Goal: Task Accomplishment & Management: Use online tool/utility

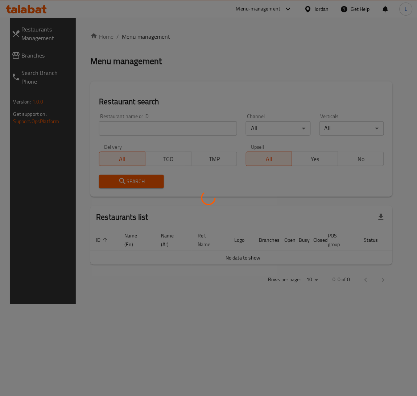
click at [246, 81] on div at bounding box center [208, 198] width 417 height 396
click at [166, 129] on div at bounding box center [208, 198] width 417 height 396
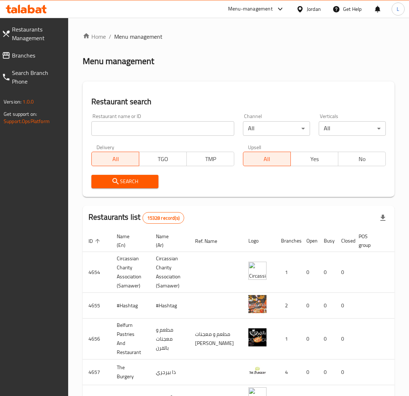
click at [14, 53] on span "Branches" at bounding box center [37, 55] width 50 height 9
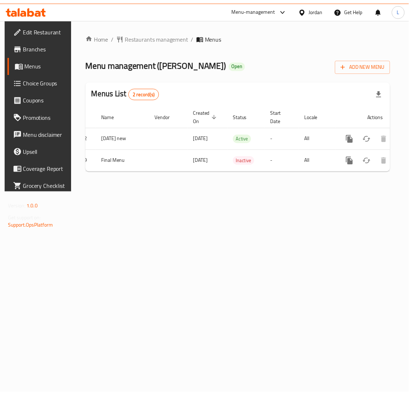
scroll to position [0, 41]
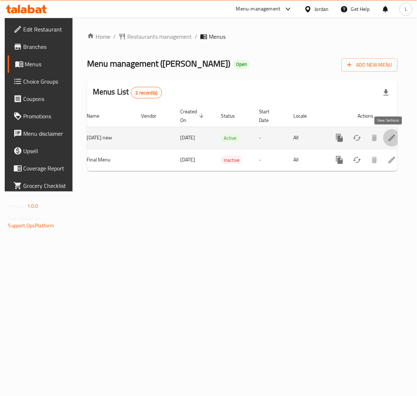
click at [389, 145] on link "enhanced table" at bounding box center [391, 137] width 17 height 17
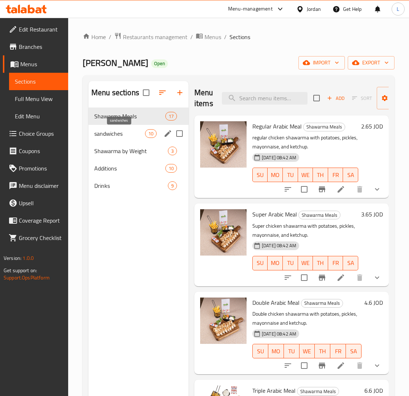
click at [125, 134] on span "sandwiches" at bounding box center [119, 133] width 51 height 9
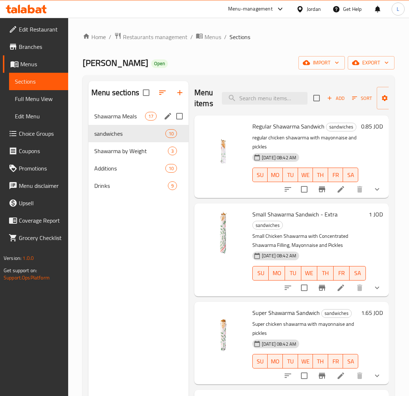
click at [128, 122] on div "Shawarma Meals 17" at bounding box center [138, 116] width 100 height 17
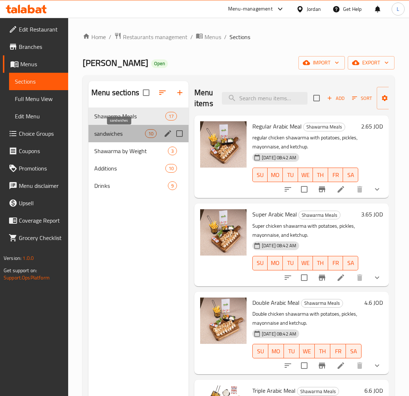
click at [107, 136] on span "sandwiches" at bounding box center [119, 133] width 51 height 9
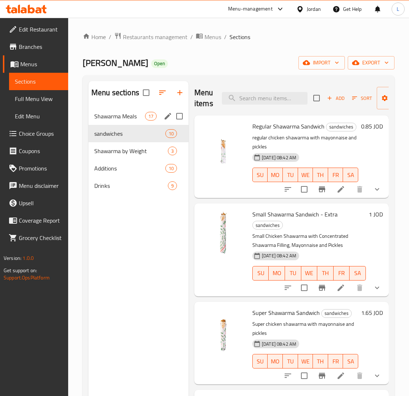
click at [114, 121] on div "Shawarma Meals 17" at bounding box center [138, 116] width 100 height 17
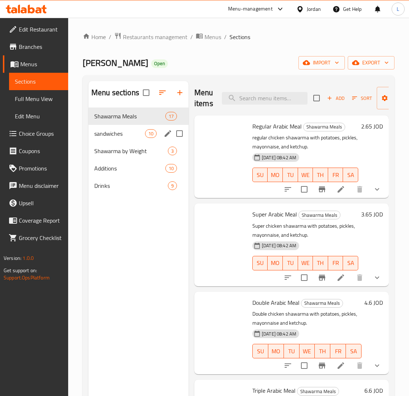
click at [120, 133] on span "sandwiches" at bounding box center [119, 133] width 51 height 9
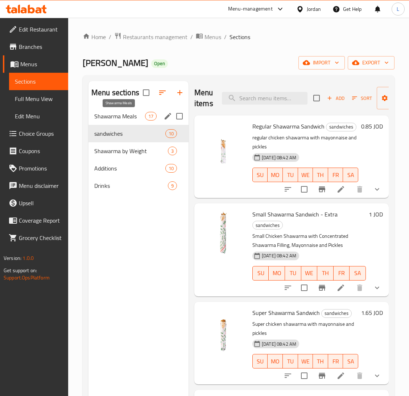
click at [123, 116] on span "Shawarma Meals" at bounding box center [119, 116] width 51 height 9
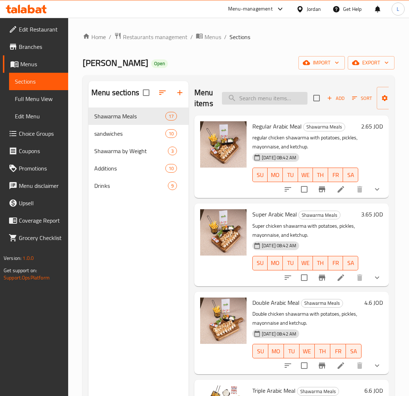
click at [268, 101] on input "search" at bounding box center [264, 98] width 85 height 13
paste input "وجبه مكسيكي دوبل - فرنسي"
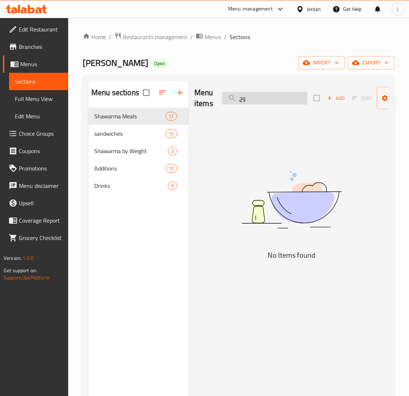
type input "و"
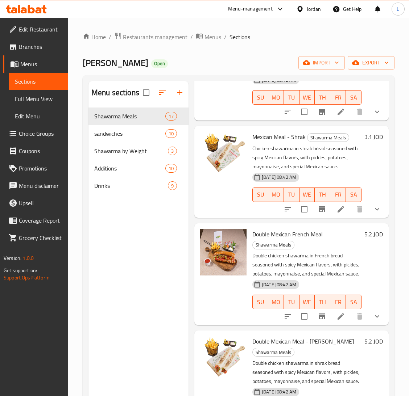
scroll to position [163, 0]
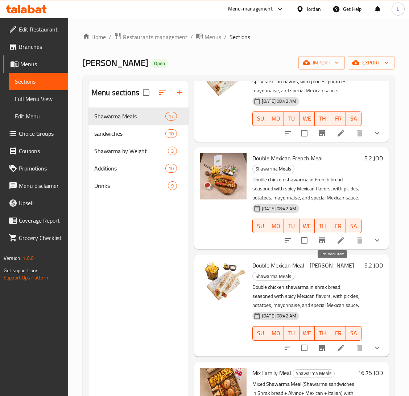
type input "mexican"
click at [336, 245] on icon at bounding box center [340, 240] width 9 height 9
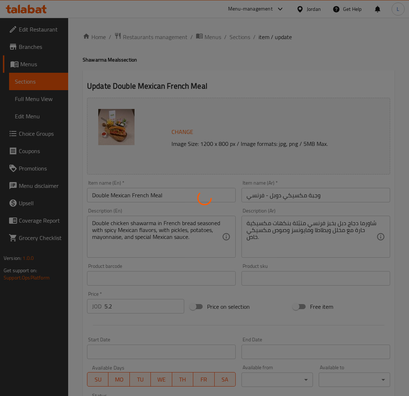
type input "اختيارك من الاضافات"
type input "0"
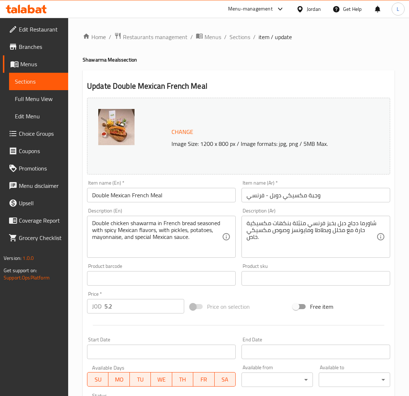
click at [305, 198] on input "وجبة مكسيكي دوبل - فرنسي" at bounding box center [315, 195] width 149 height 14
paste input "ه مكسيكي د"
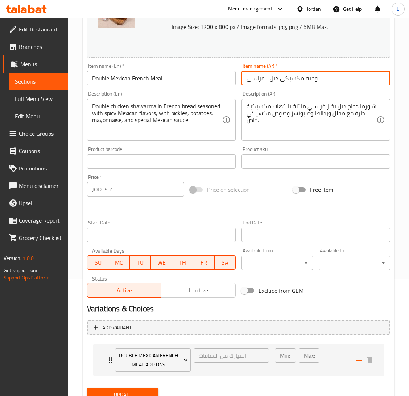
scroll to position [147, 0]
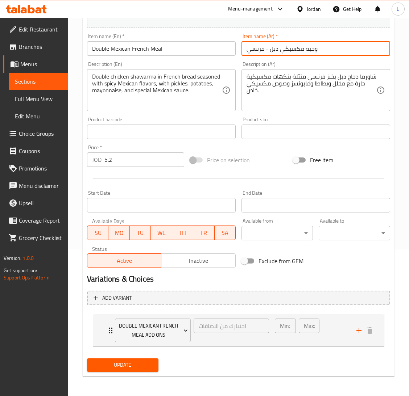
type input "وجبه مكسيكي دبل - فرنسي"
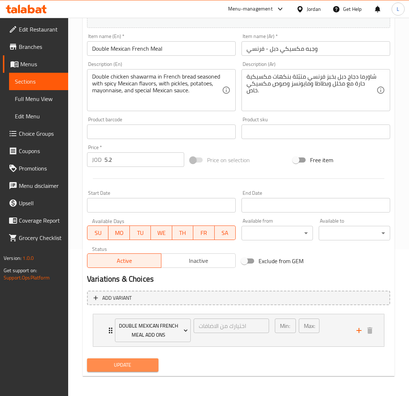
click at [143, 363] on span "Update" at bounding box center [123, 365] width 60 height 9
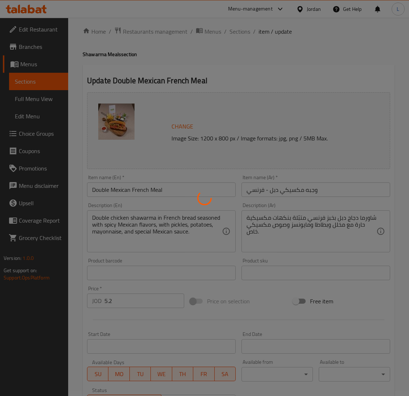
scroll to position [0, 0]
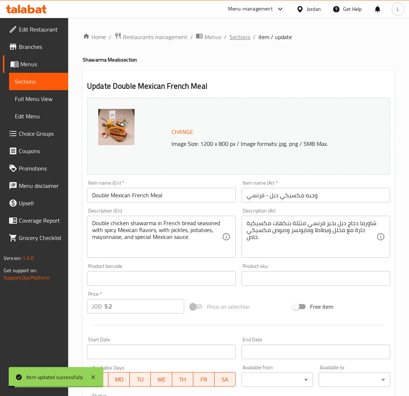
click at [239, 34] on span "Sections" at bounding box center [239, 37] width 21 height 9
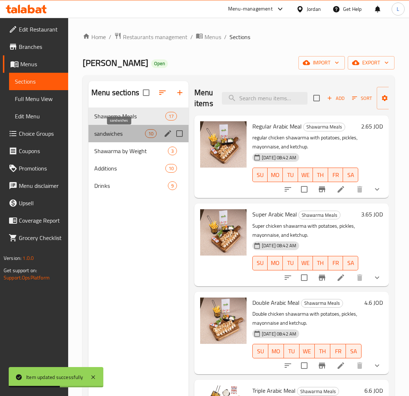
click at [110, 130] on span "sandwiches" at bounding box center [119, 133] width 51 height 9
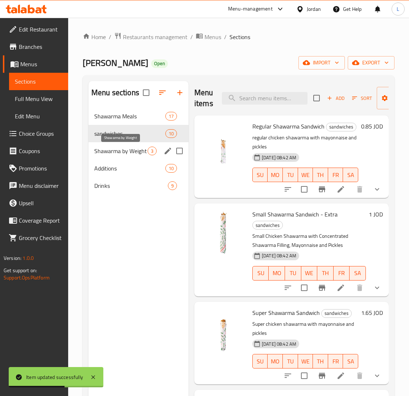
click at [120, 153] on span "Shawarma by Weight" at bounding box center [120, 151] width 53 height 9
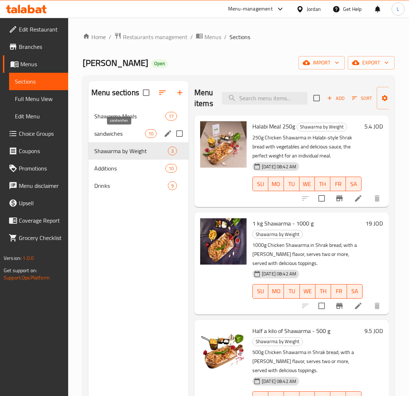
drag, startPoint x: 104, startPoint y: 133, endPoint x: 175, endPoint y: 152, distance: 73.8
click at [105, 133] on span "sandwiches" at bounding box center [119, 133] width 51 height 9
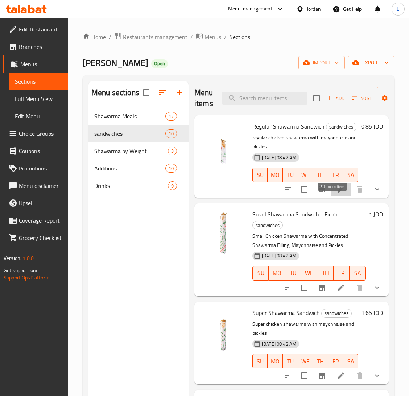
click at [336, 194] on icon at bounding box center [340, 189] width 9 height 9
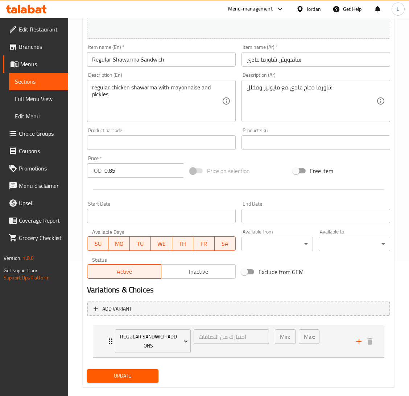
scroll to position [147, 0]
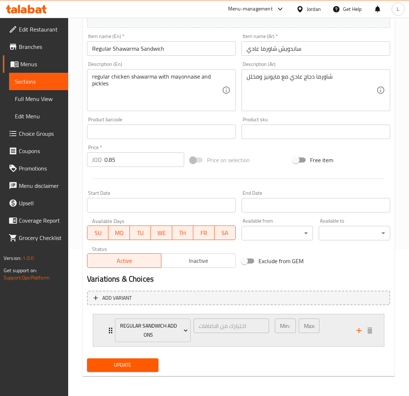
click at [103, 331] on div "Regular Sandwich Add ons اختيارك من الاضافات ​ Min: 0 ​ Max: 0 ​" at bounding box center [238, 330] width 291 height 32
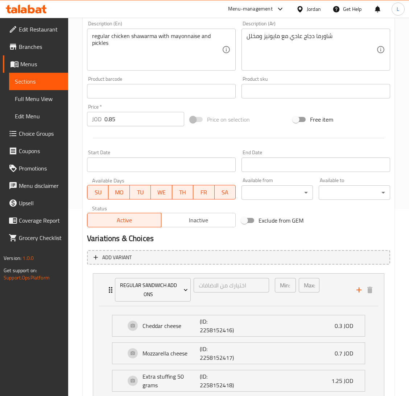
scroll to position [245, 0]
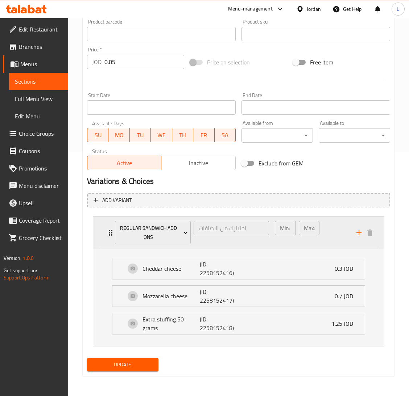
click at [108, 234] on icon "Expand" at bounding box center [110, 233] width 9 height 9
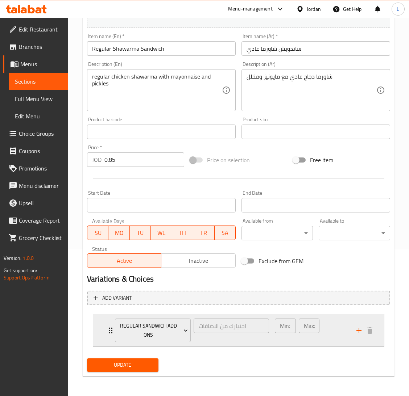
click at [101, 326] on div "Regular Sandwich Add ons اختيارك من الاضافات ​ Min: 0 ​ Max: 0 ​" at bounding box center [238, 330] width 291 height 32
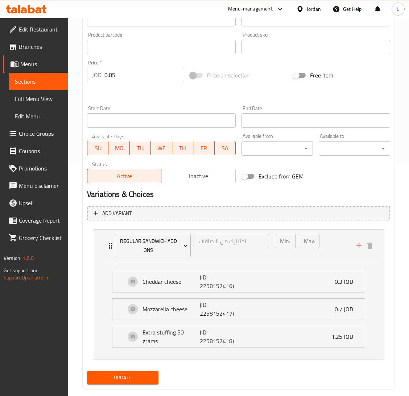
scroll to position [0, 0]
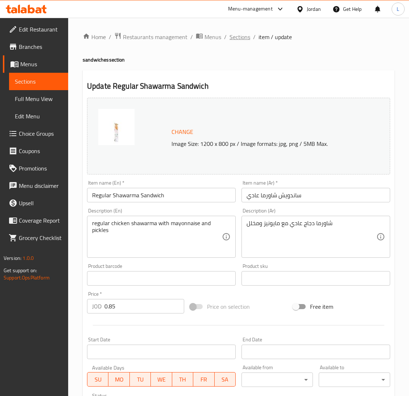
click at [238, 40] on span "Sections" at bounding box center [239, 37] width 21 height 9
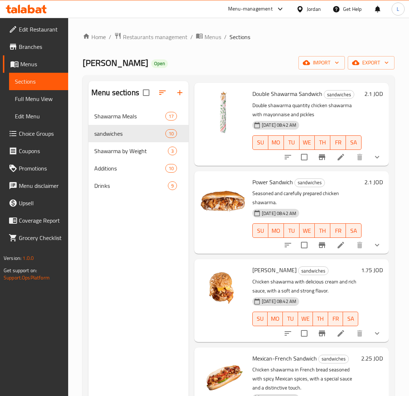
scroll to position [326, 0]
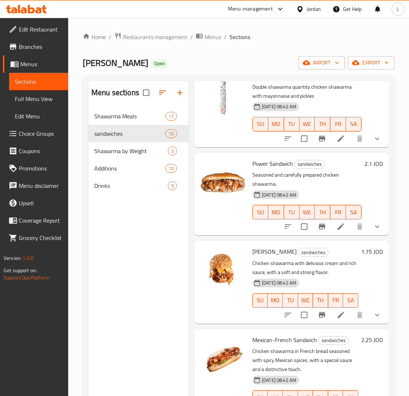
click at [336, 231] on icon at bounding box center [340, 226] width 9 height 9
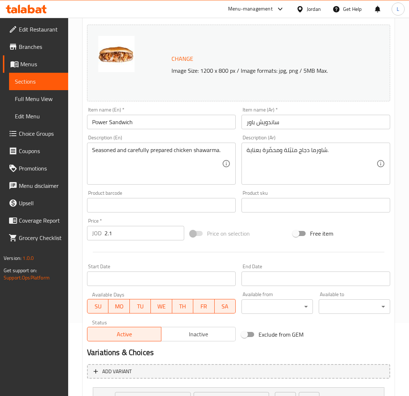
scroll to position [147, 0]
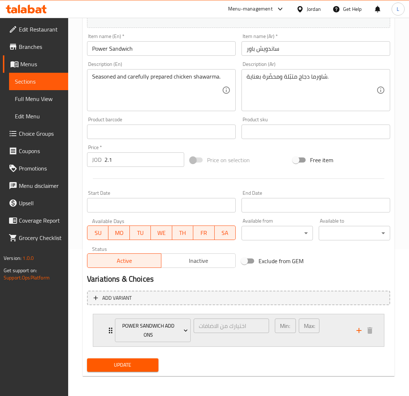
click at [103, 330] on div "Power Sandwich Add ons اختيارك من الاضافات ​ Min: 0 ​ Max: 0 ​" at bounding box center [238, 330] width 291 height 32
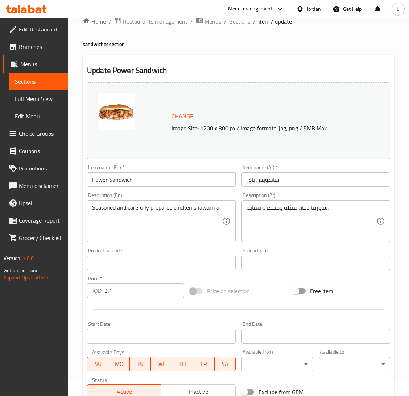
scroll to position [0, 0]
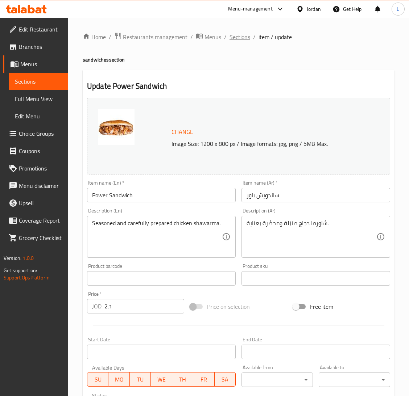
click at [239, 37] on span "Sections" at bounding box center [239, 37] width 21 height 9
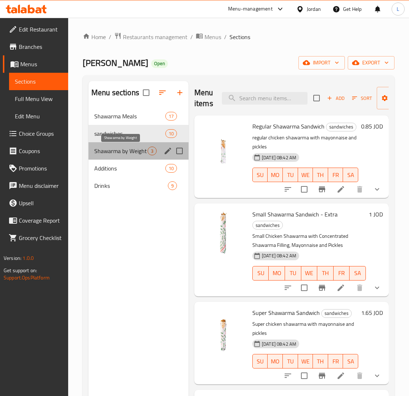
click at [133, 150] on span "Shawarma by Weight" at bounding box center [120, 151] width 53 height 9
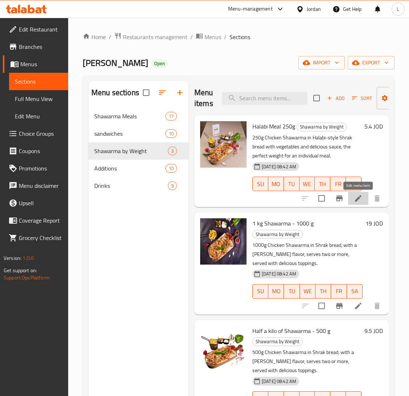
click at [357, 197] on icon at bounding box center [358, 198] width 9 height 9
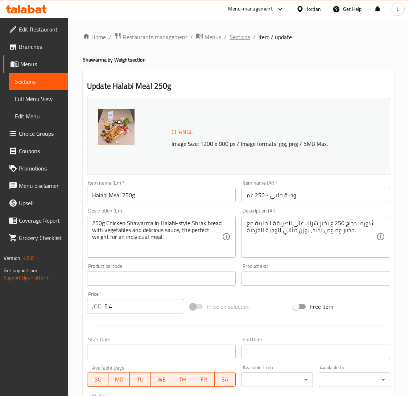
click at [233, 34] on span "Sections" at bounding box center [239, 37] width 21 height 9
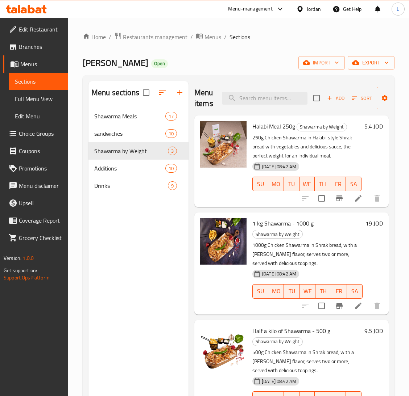
click at [41, 133] on span "Choice Groups" at bounding box center [40, 133] width 43 height 9
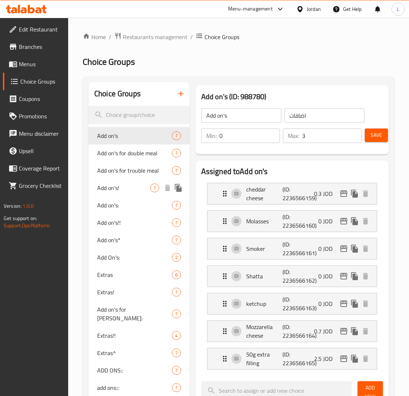
click at [125, 195] on div "Add on's! 7" at bounding box center [138, 187] width 101 height 17
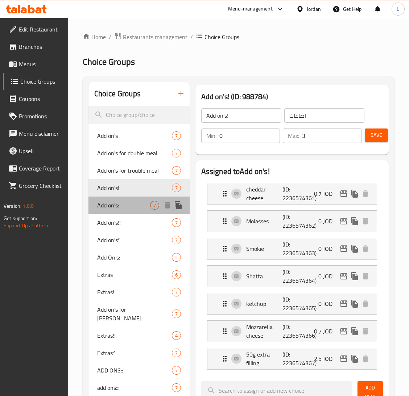
click at [123, 208] on span "Add on's:" at bounding box center [123, 205] width 53 height 9
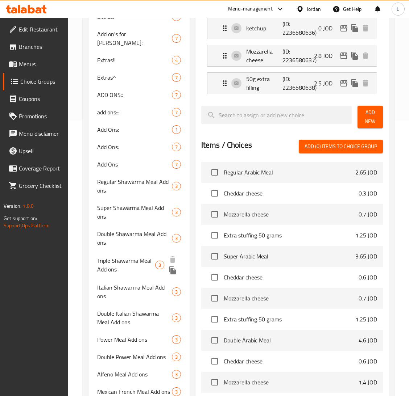
scroll to position [218, 0]
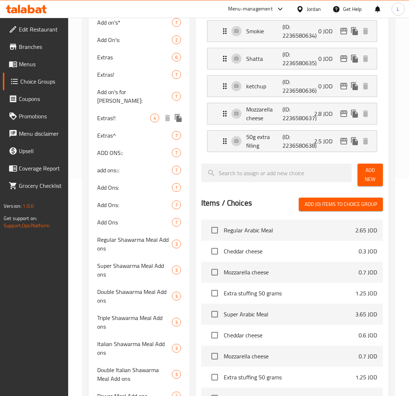
click at [135, 116] on div "Extras!! 4" at bounding box center [138, 117] width 101 height 17
type input "Extras!!"
type input "1"
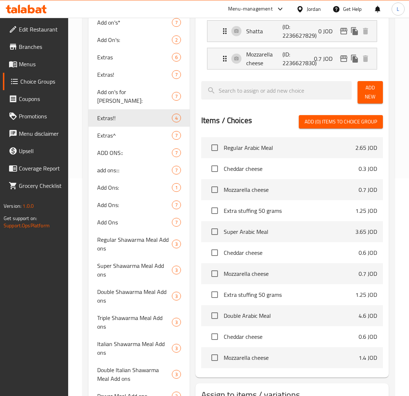
scroll to position [0, 0]
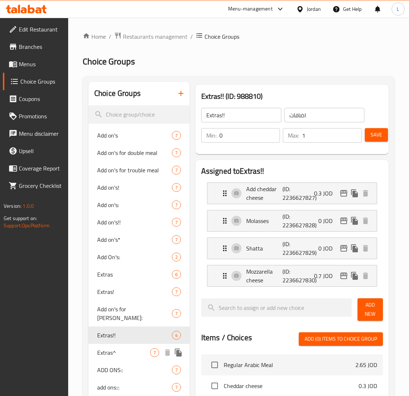
click at [125, 349] on span "Extras^" at bounding box center [123, 353] width 53 height 9
type input "Extras^"
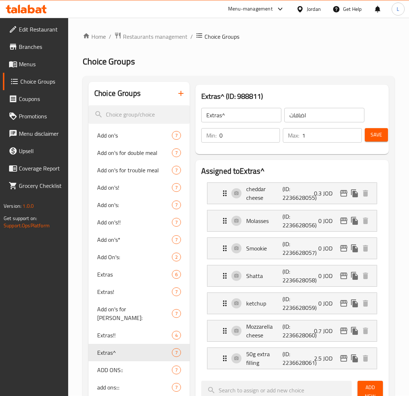
drag, startPoint x: 21, startPoint y: 64, endPoint x: 47, endPoint y: 74, distance: 27.9
click at [22, 63] on span "Menus" at bounding box center [40, 64] width 43 height 9
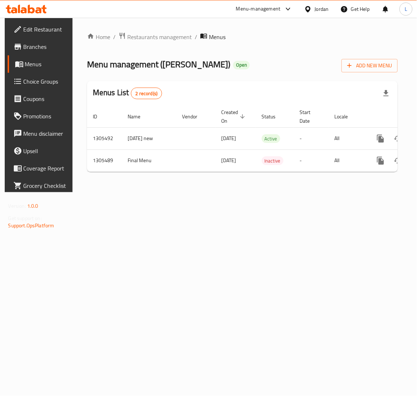
scroll to position [0, 41]
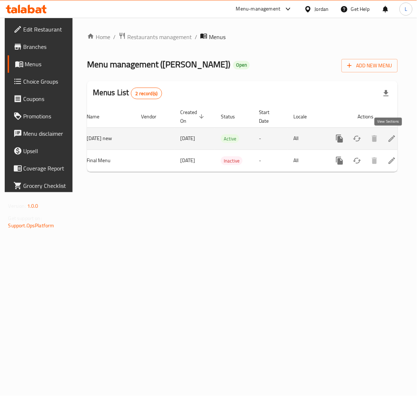
click at [389, 139] on icon "enhanced table" at bounding box center [391, 138] width 7 height 7
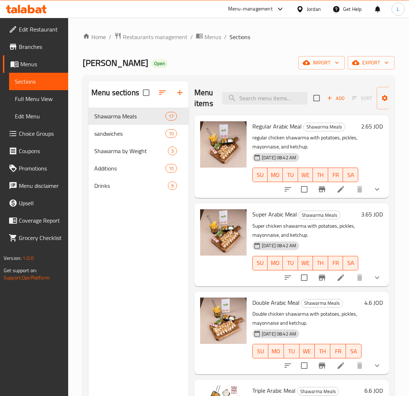
click at [32, 130] on span "Choice Groups" at bounding box center [40, 133] width 43 height 9
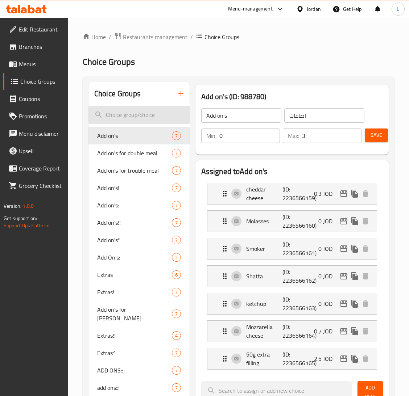
click at [121, 113] on input "search" at bounding box center [138, 115] width 101 height 18
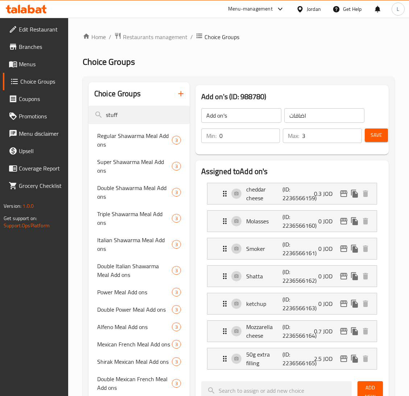
type input "stuff"
click at [25, 61] on span "Menus" at bounding box center [40, 64] width 43 height 9
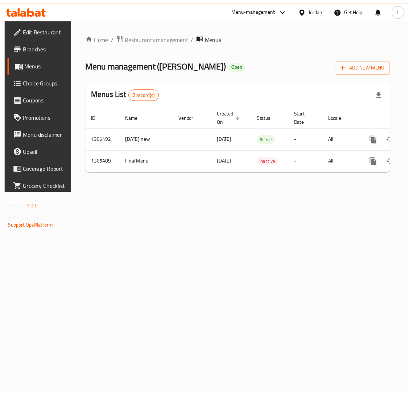
scroll to position [0, 41]
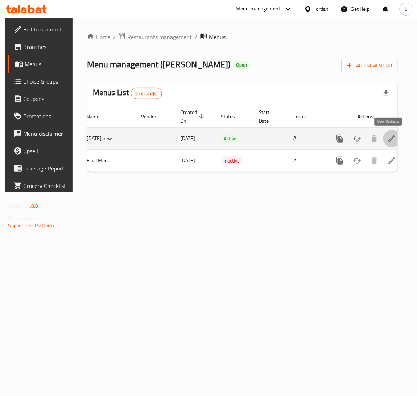
click at [389, 137] on icon "enhanced table" at bounding box center [391, 138] width 9 height 9
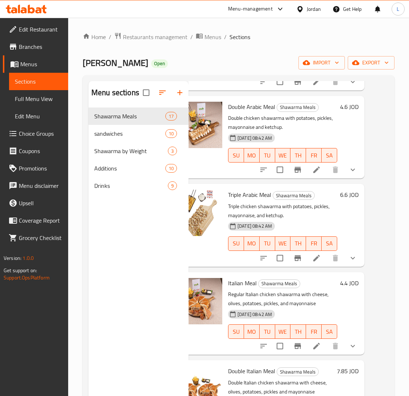
scroll to position [197, 24]
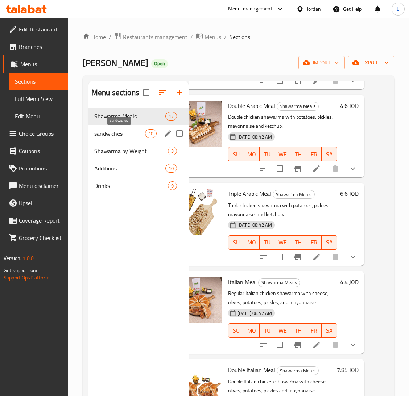
click at [127, 132] on span "sandwiches" at bounding box center [119, 133] width 51 height 9
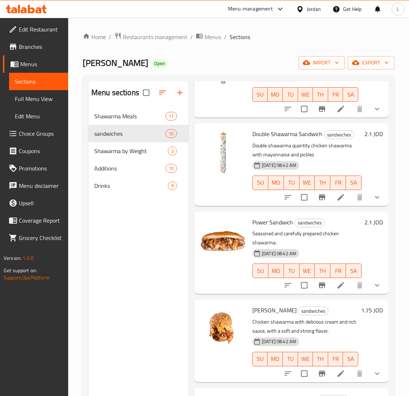
scroll to position [271, 0]
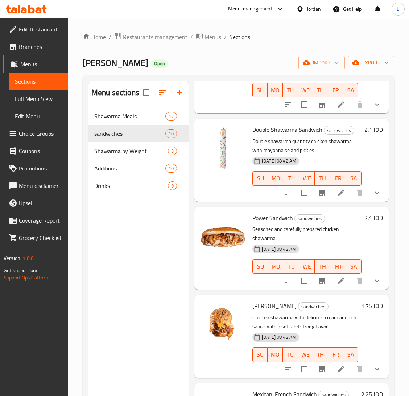
click at [25, 137] on span "Choice Groups" at bounding box center [40, 133] width 43 height 9
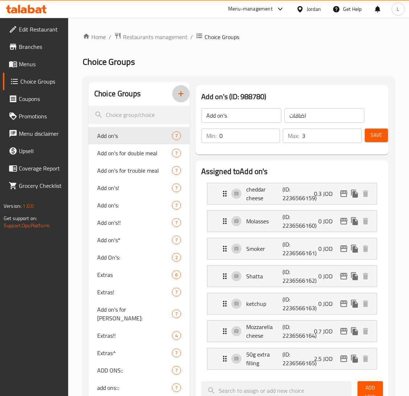
click at [178, 96] on icon "button" at bounding box center [180, 93] width 9 height 9
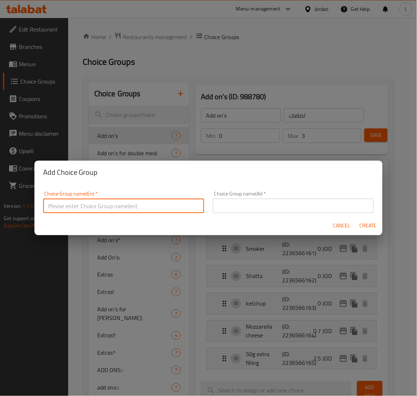
click at [148, 207] on input "text" at bounding box center [123, 206] width 161 height 14
type input "Add on's!"
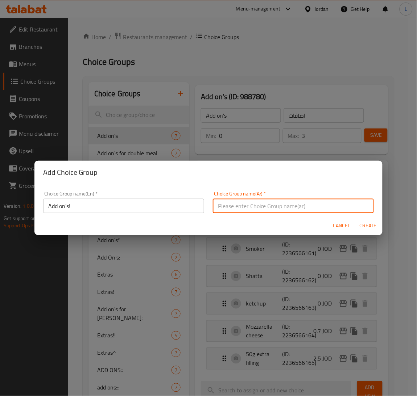
click at [262, 207] on input "text" at bounding box center [293, 206] width 161 height 14
type input "اضافات"
click at [370, 227] on span "Create" at bounding box center [367, 225] width 17 height 9
type input "Add on's!"
type input "0"
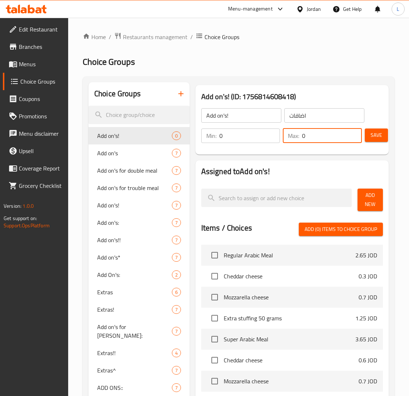
click at [319, 135] on input "0" at bounding box center [332, 136] width 60 height 14
type input "1"
click at [369, 209] on button "Add New" at bounding box center [369, 200] width 25 height 22
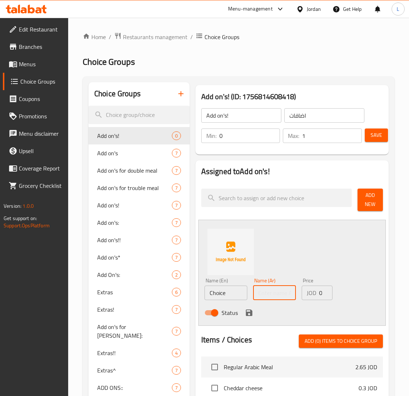
drag, startPoint x: 273, startPoint y: 296, endPoint x: 206, endPoint y: 301, distance: 66.9
click at [273, 296] on input "text" at bounding box center [274, 293] width 43 height 14
paste input "دبس"
type input "دبس"
click at [209, 296] on input "Choice" at bounding box center [225, 293] width 43 height 14
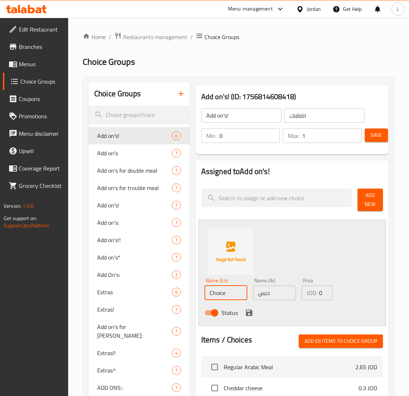
click at [209, 296] on input "Choice" at bounding box center [225, 293] width 43 height 14
type input "Molasses"
click at [248, 313] on icon "save" at bounding box center [249, 313] width 7 height 7
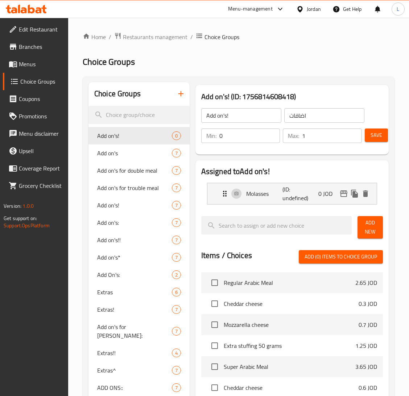
click at [370, 216] on div "Add New" at bounding box center [369, 227] width 31 height 28
click at [369, 219] on span "Add New" at bounding box center [370, 227] width 14 height 18
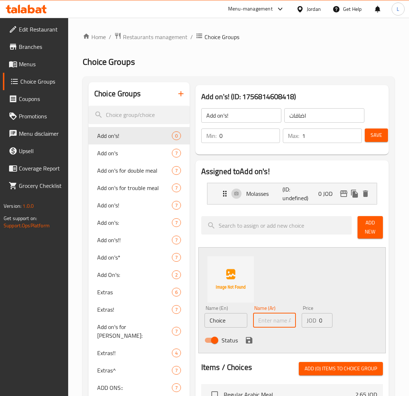
click at [277, 316] on input "text" at bounding box center [274, 320] width 43 height 14
paste input "شطة"
type input "شطة"
click at [235, 324] on input "Choice" at bounding box center [225, 320] width 43 height 14
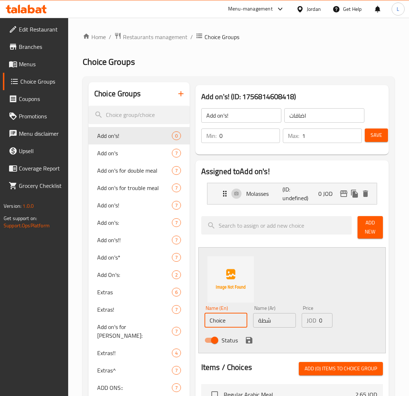
click at [235, 324] on input "Choice" at bounding box center [225, 320] width 43 height 14
type input "Shatta"
click at [250, 342] on icon "save" at bounding box center [249, 340] width 7 height 7
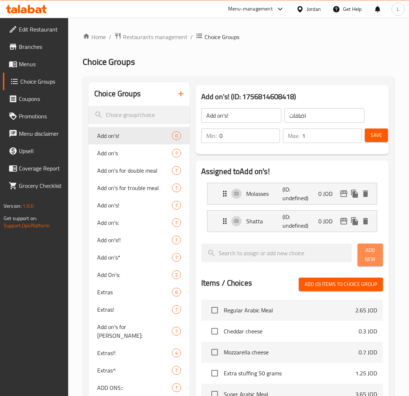
click at [373, 265] on button "Add New" at bounding box center [369, 255] width 25 height 22
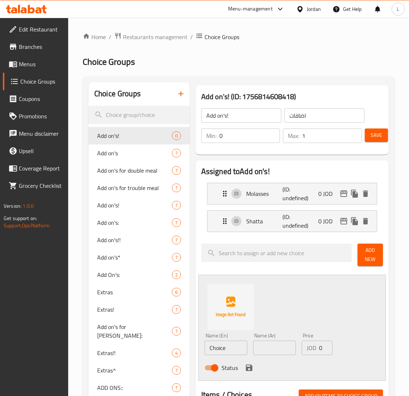
drag, startPoint x: 288, startPoint y: 348, endPoint x: 262, endPoint y: 353, distance: 26.5
click at [288, 348] on input "text" at bounding box center [274, 348] width 43 height 14
paste input "مدخن"
type input "مدخن"
click at [227, 354] on input "Choice" at bounding box center [225, 348] width 43 height 14
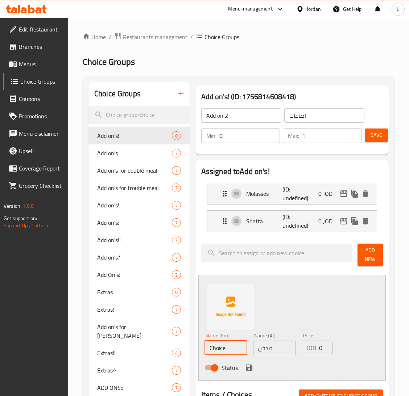
click at [227, 354] on input "Choice" at bounding box center [225, 348] width 43 height 14
type input "M"
type input "Smokie"
click at [247, 373] on button "save" at bounding box center [248, 368] width 11 height 11
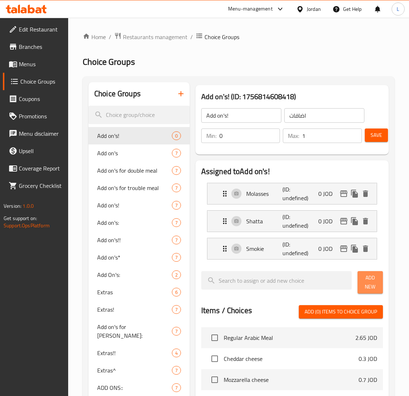
click at [372, 286] on span "Add New" at bounding box center [370, 283] width 14 height 18
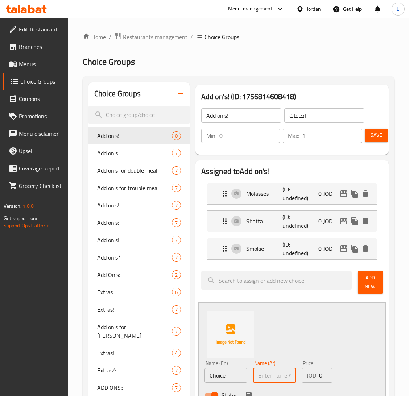
click at [278, 374] on input "text" at bounding box center [274, 375] width 43 height 14
click at [217, 379] on input "Choice" at bounding box center [225, 375] width 43 height 14
click at [212, 374] on input "ketchup" at bounding box center [225, 375] width 43 height 14
type input "Ketchup"
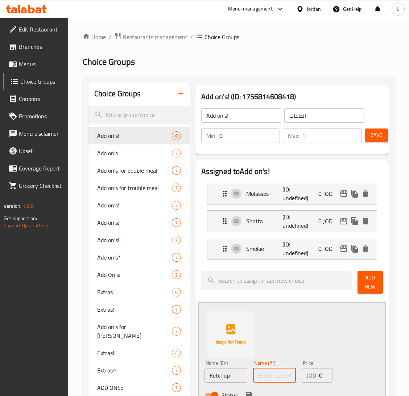
drag, startPoint x: 279, startPoint y: 379, endPoint x: 310, endPoint y: 371, distance: 32.2
click at [279, 379] on input "text" at bounding box center [274, 375] width 43 height 14
click at [275, 383] on input "text" at bounding box center [274, 375] width 43 height 14
paste input "كاتشب"
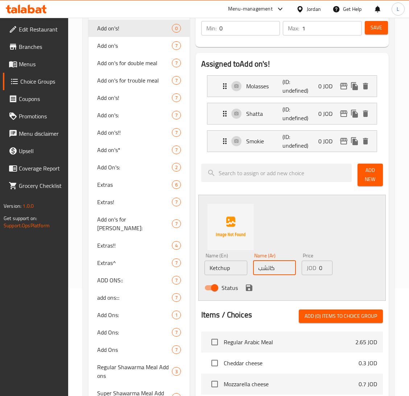
scroll to position [109, 0]
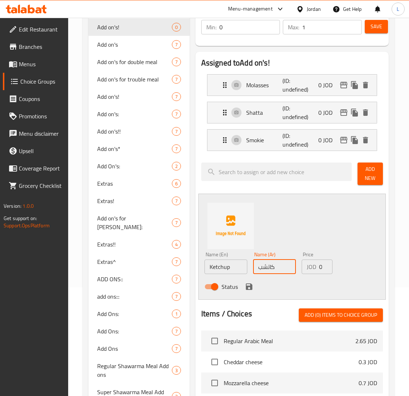
type input "كاتشب"
click at [249, 291] on icon "save" at bounding box center [249, 287] width 9 height 9
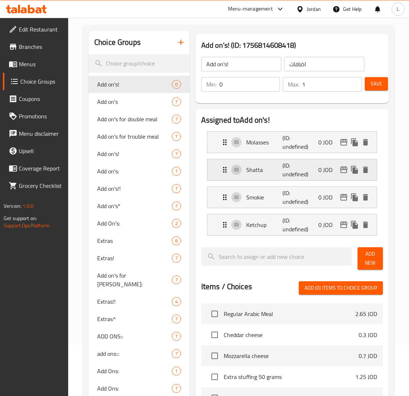
scroll to position [0, 0]
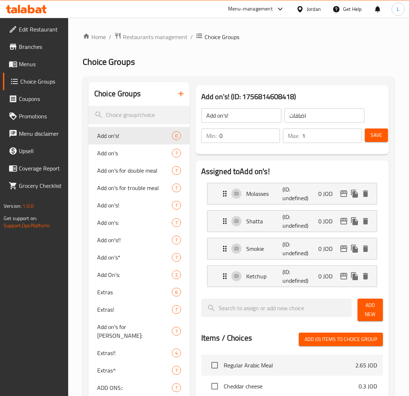
click at [367, 138] on button "Save" at bounding box center [375, 135] width 23 height 13
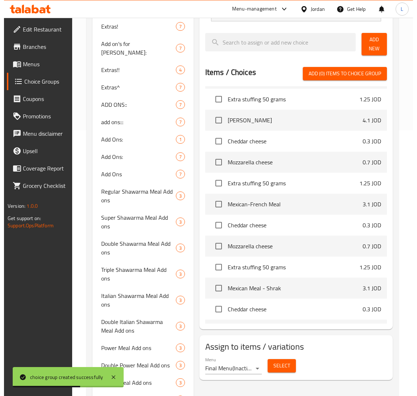
scroll to position [326, 0]
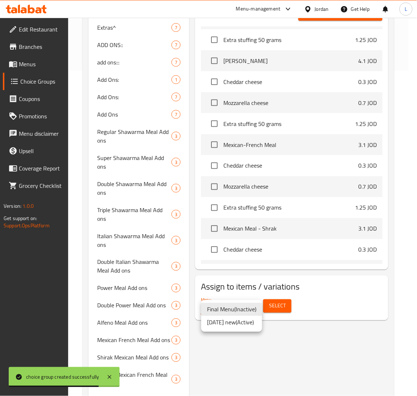
click at [250, 325] on li "[DATE] new ( Active )" at bounding box center [231, 322] width 61 height 13
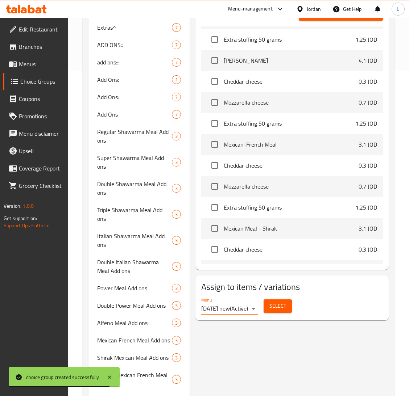
click at [273, 311] on button "Select" at bounding box center [277, 306] width 28 height 13
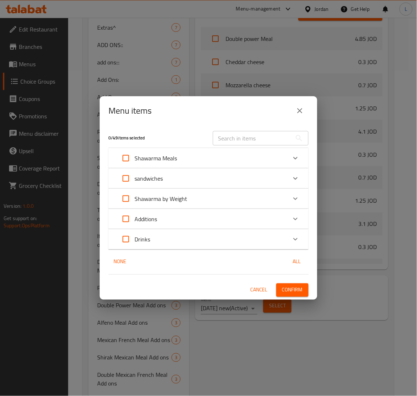
scroll to position [717, 0]
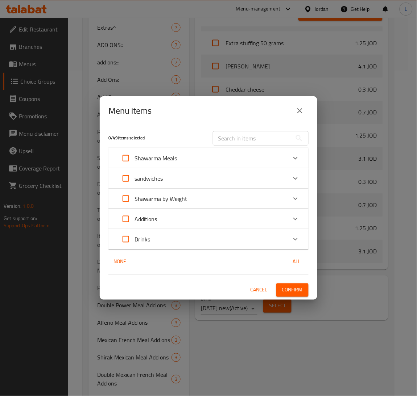
click at [258, 177] on div "sandwiches" at bounding box center [202, 178] width 170 height 17
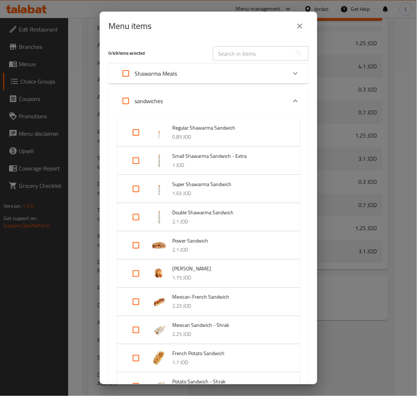
click at [140, 134] on input "Expand" at bounding box center [135, 132] width 17 height 17
checkbox input "true"
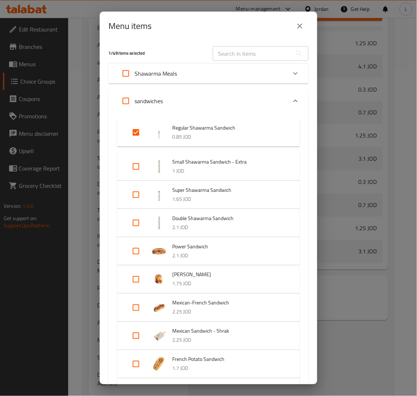
click at [136, 164] on input "Expand" at bounding box center [135, 166] width 17 height 17
checkbox input "true"
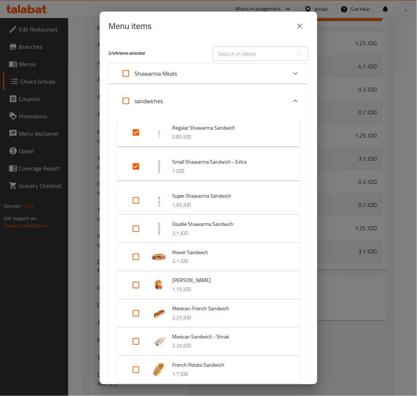
click at [138, 199] on input "Expand" at bounding box center [135, 200] width 17 height 17
checkbox input "true"
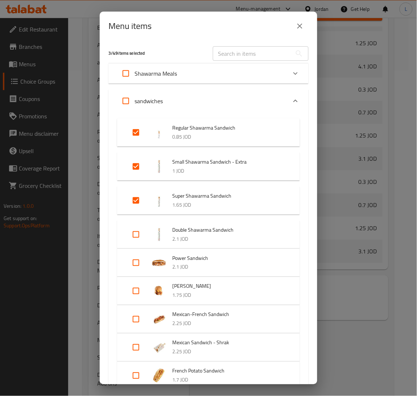
click at [136, 237] on input "Expand" at bounding box center [135, 234] width 17 height 17
checkbox input "true"
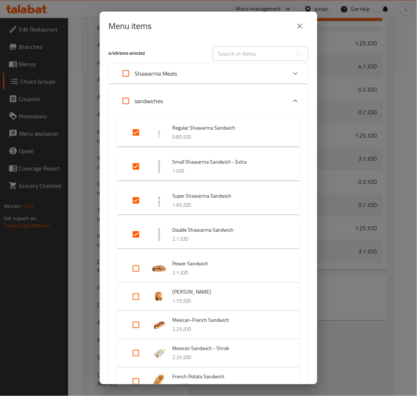
scroll to position [54, 0]
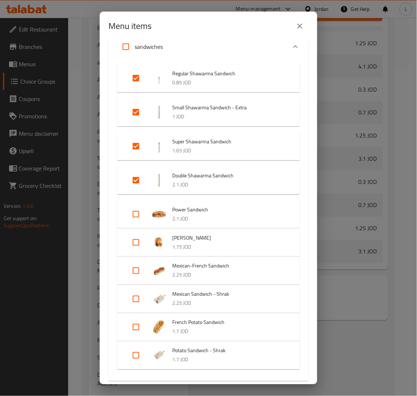
click at [139, 215] on input "Expand" at bounding box center [135, 214] width 17 height 17
checkbox input "true"
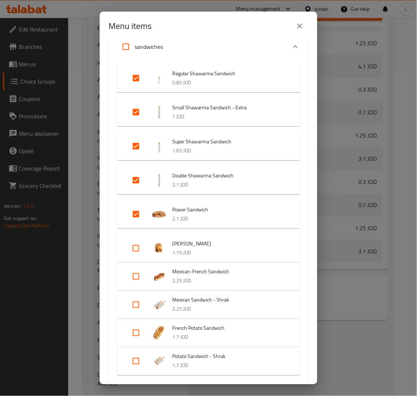
click at [135, 253] on input "Expand" at bounding box center [135, 248] width 17 height 17
checkbox input "true"
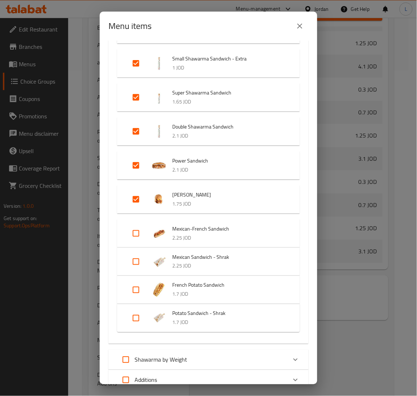
scroll to position [163, 0]
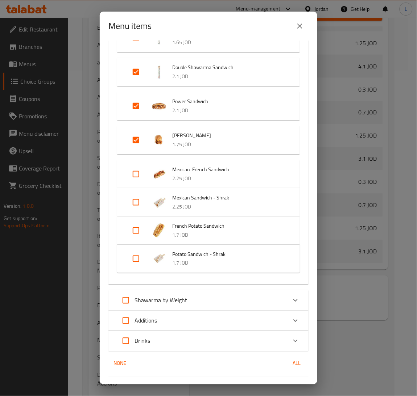
click at [138, 174] on input "Expand" at bounding box center [135, 174] width 17 height 17
checkbox input "true"
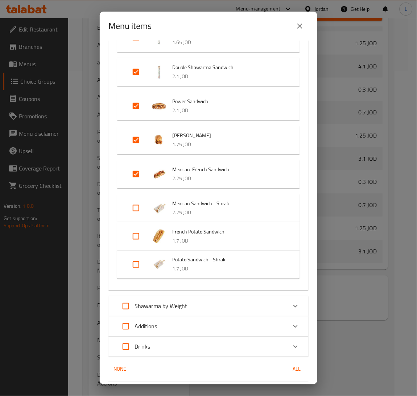
click at [129, 216] on input "Expand" at bounding box center [135, 208] width 17 height 17
checkbox input "true"
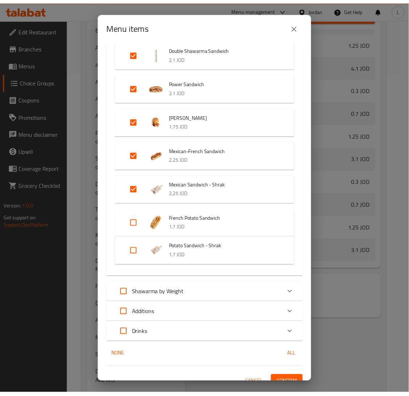
scroll to position [191, 0]
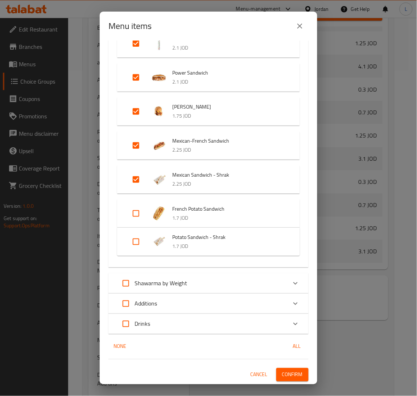
click at [288, 375] on span "Confirm" at bounding box center [292, 375] width 21 height 9
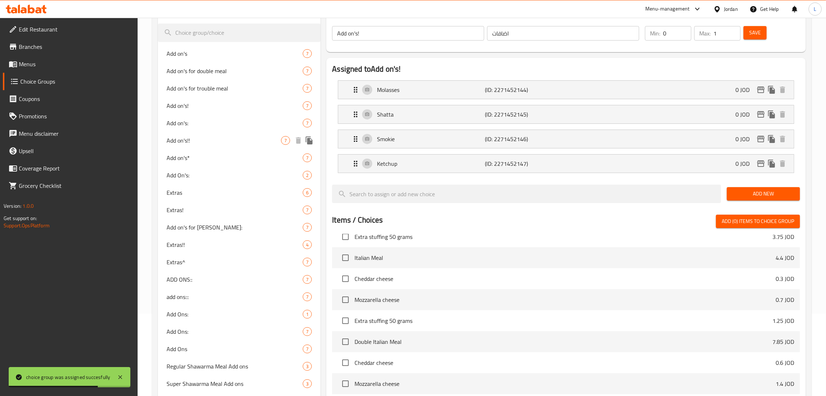
scroll to position [0, 0]
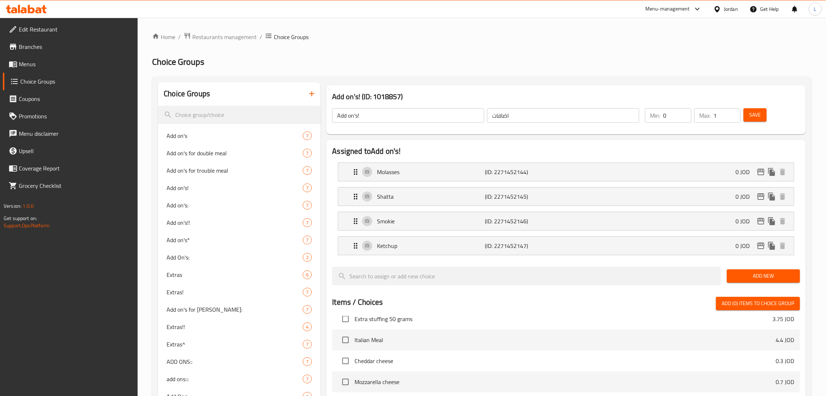
click at [31, 11] on icon at bounding box center [26, 9] width 41 height 9
